Goal: Task Accomplishment & Management: Complete application form

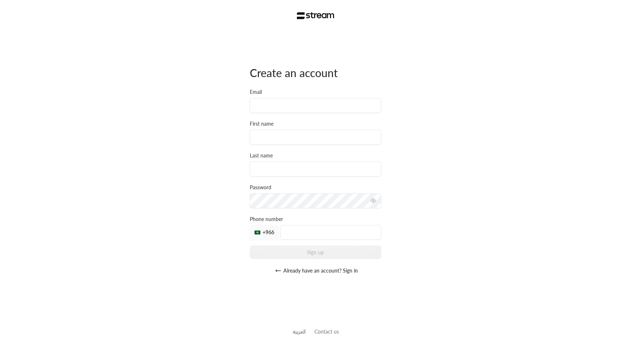
click at [483, 15] on div "Create an account Email First name Last name Password Must be at least 8 charac…" at bounding box center [315, 175] width 631 height 350
click at [409, 41] on div "Create an account Email First name Last name Password Must be at least 8 charac…" at bounding box center [315, 175] width 631 height 350
click at [259, 41] on div "Create an account Email First name Last name Password Must be at least 8 charac…" at bounding box center [316, 172] width 132 height 282
click at [242, 48] on div "Create an account Email First name Last name Password Must be at least 8 charac…" at bounding box center [315, 175] width 631 height 350
click at [431, 75] on div "Create an account Email First name Last name Password Must be at least 8 charac…" at bounding box center [315, 175] width 631 height 350
